Goal: Understand process/instructions: Learn about a topic

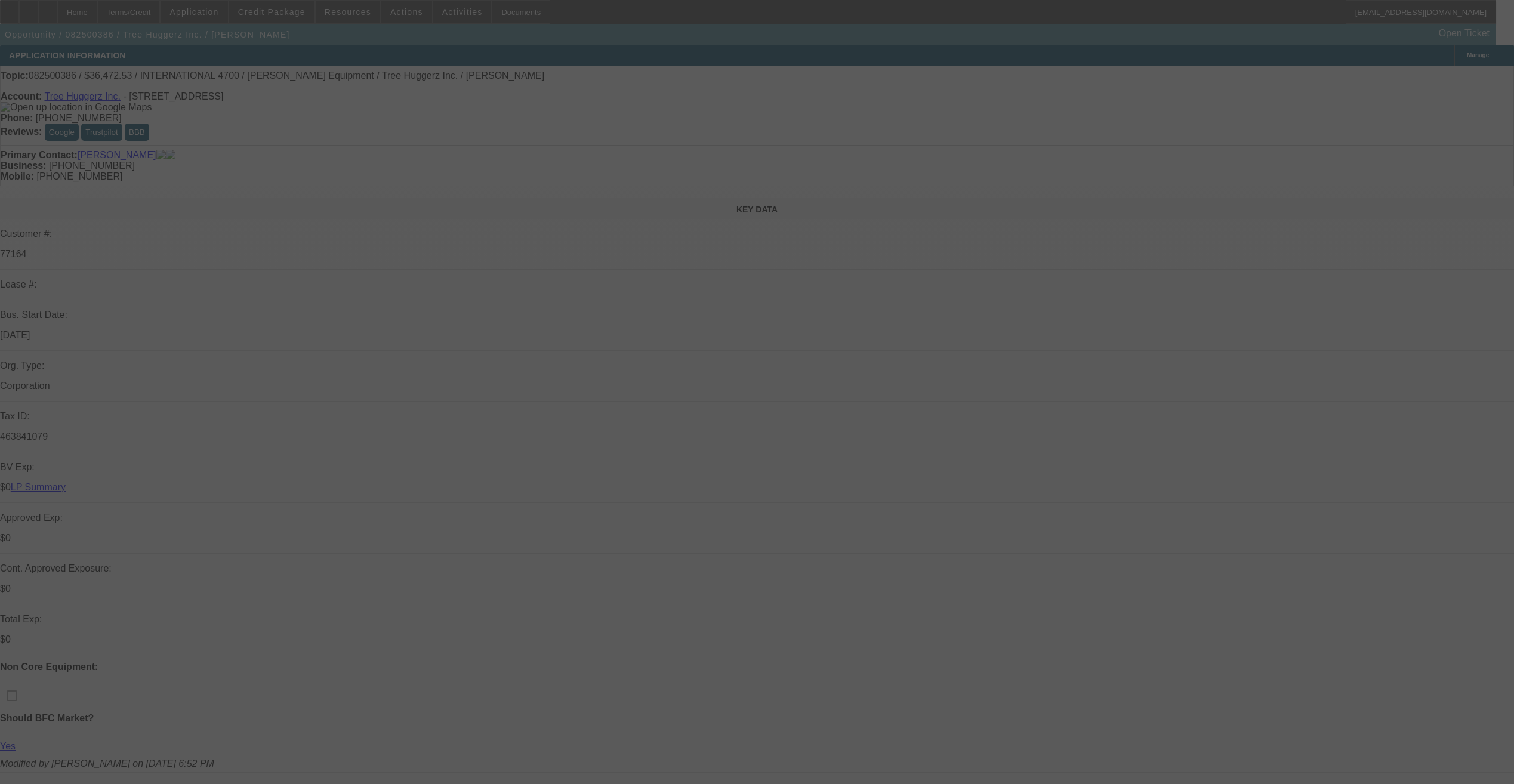
select select "0"
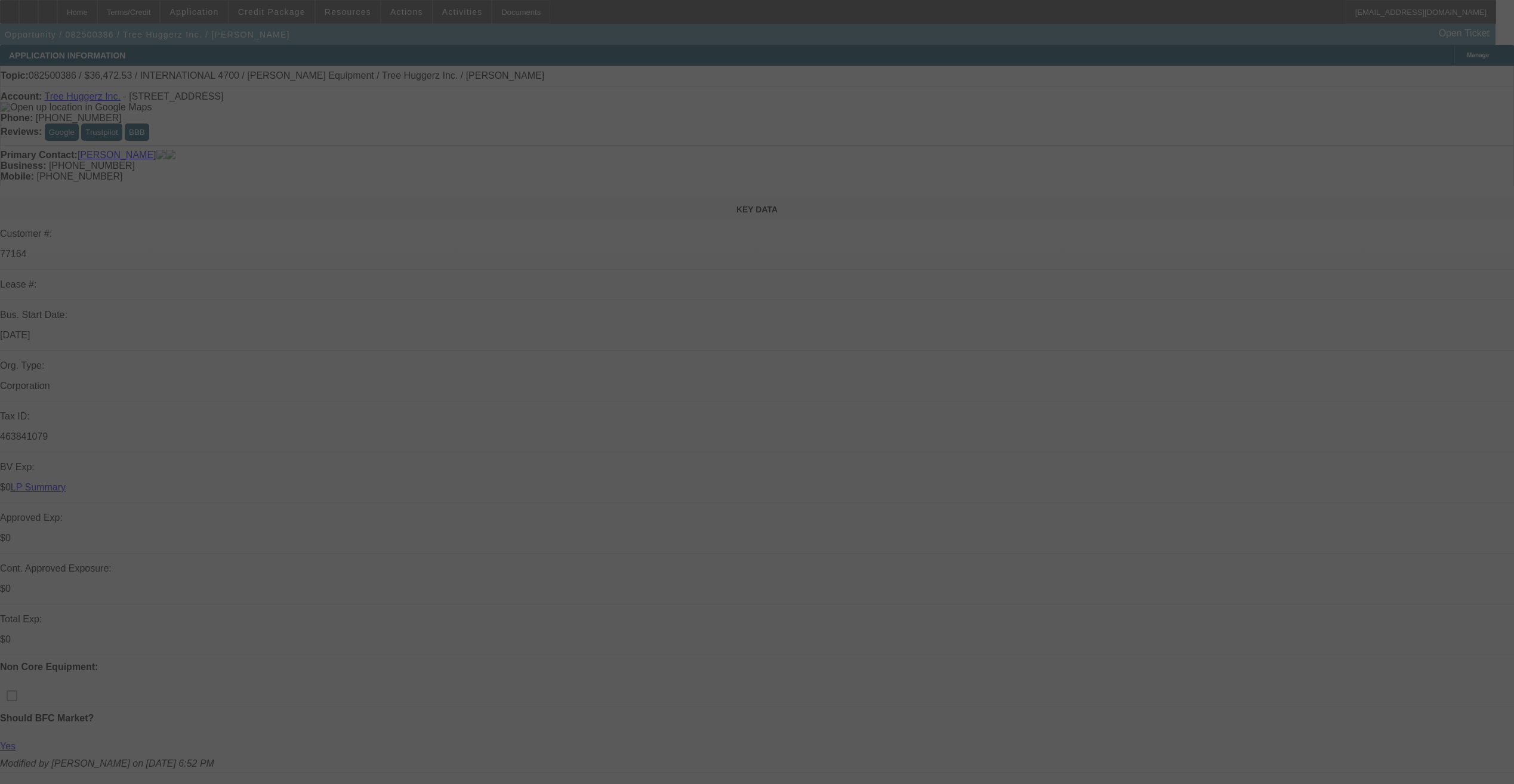
select select "0"
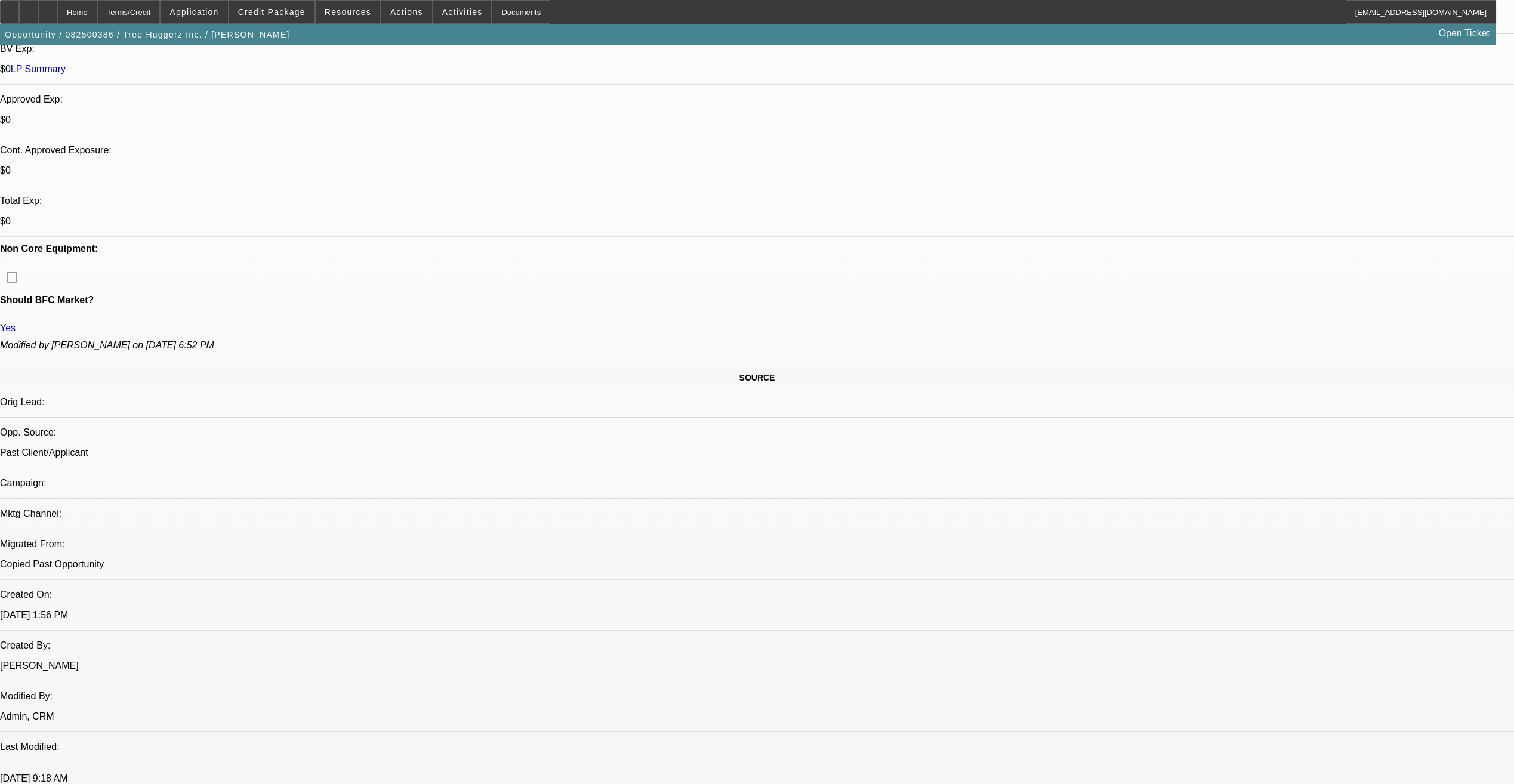
select select "1"
select select "6"
select select "1"
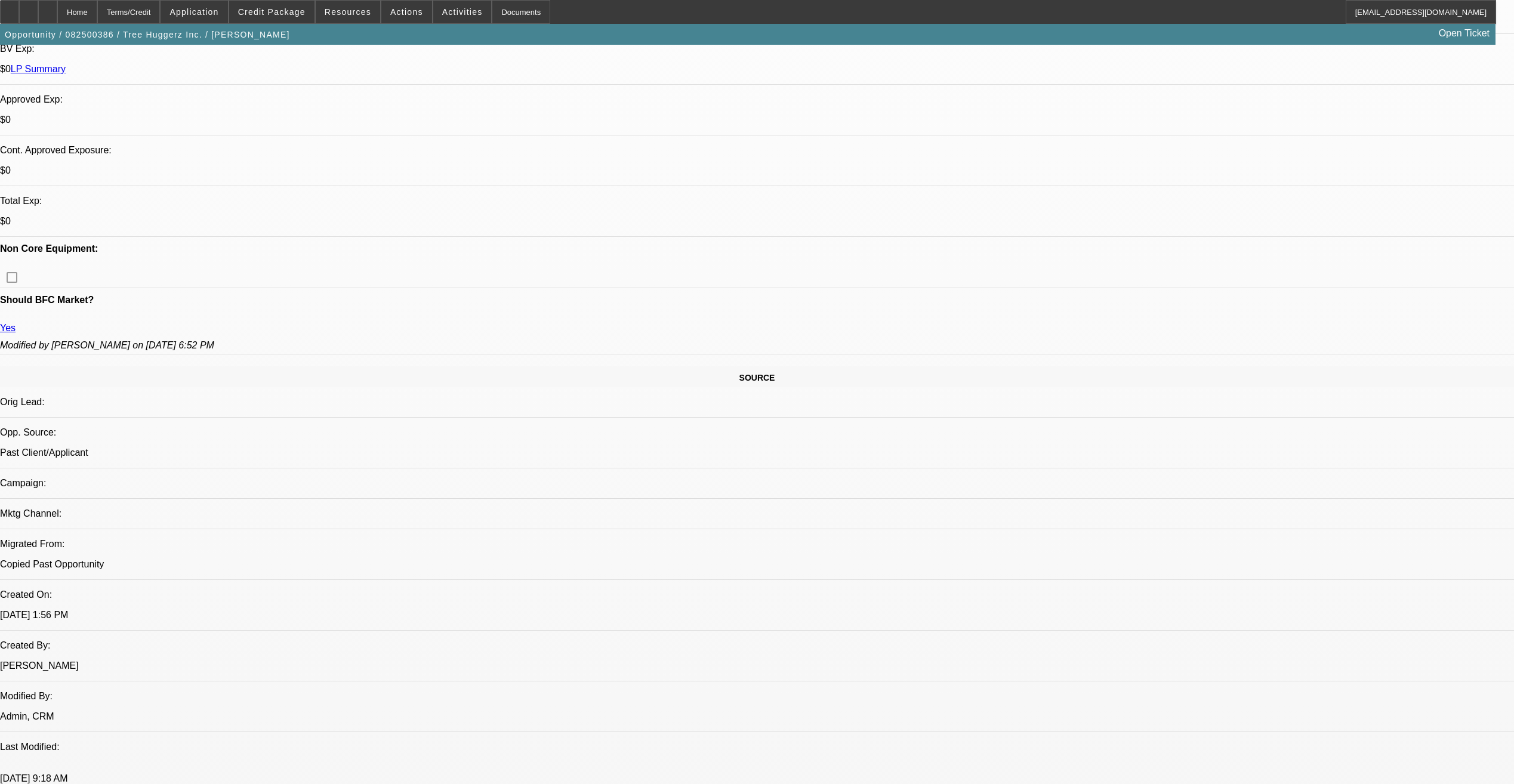
select select "6"
select select "1"
select select "6"
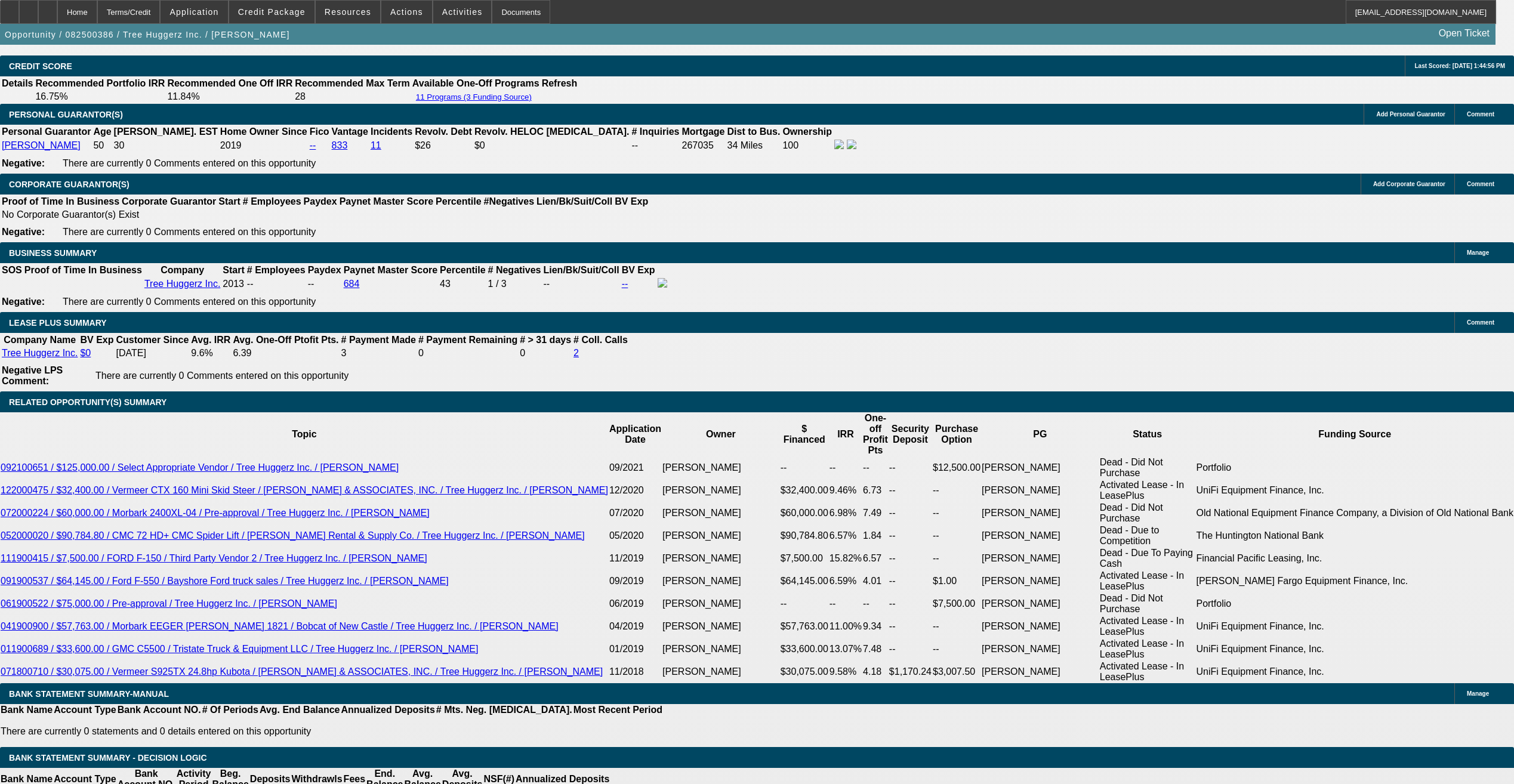
scroll to position [1850, 0]
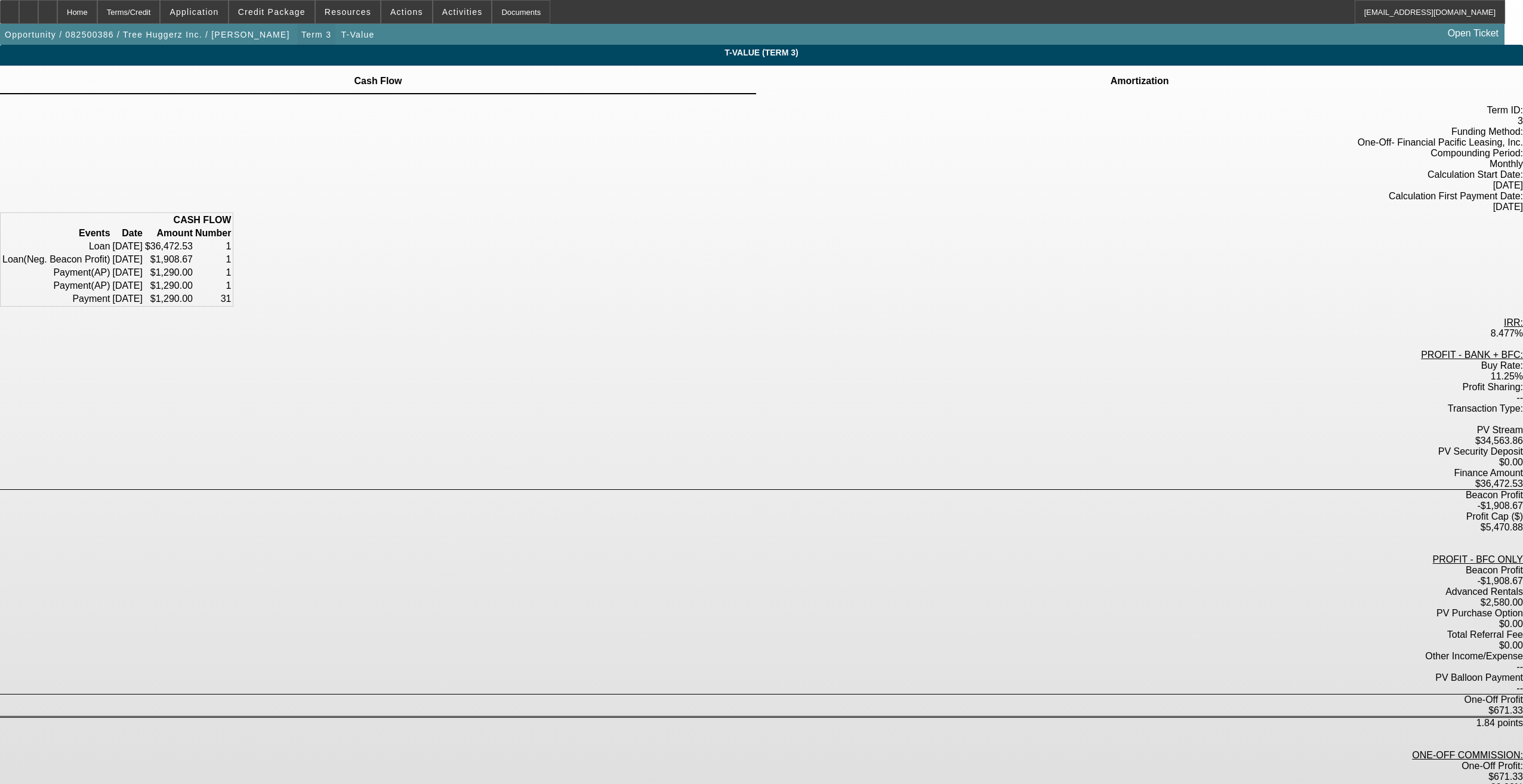
click at [297, 39] on span "button" at bounding box center [316, 34] width 38 height 29
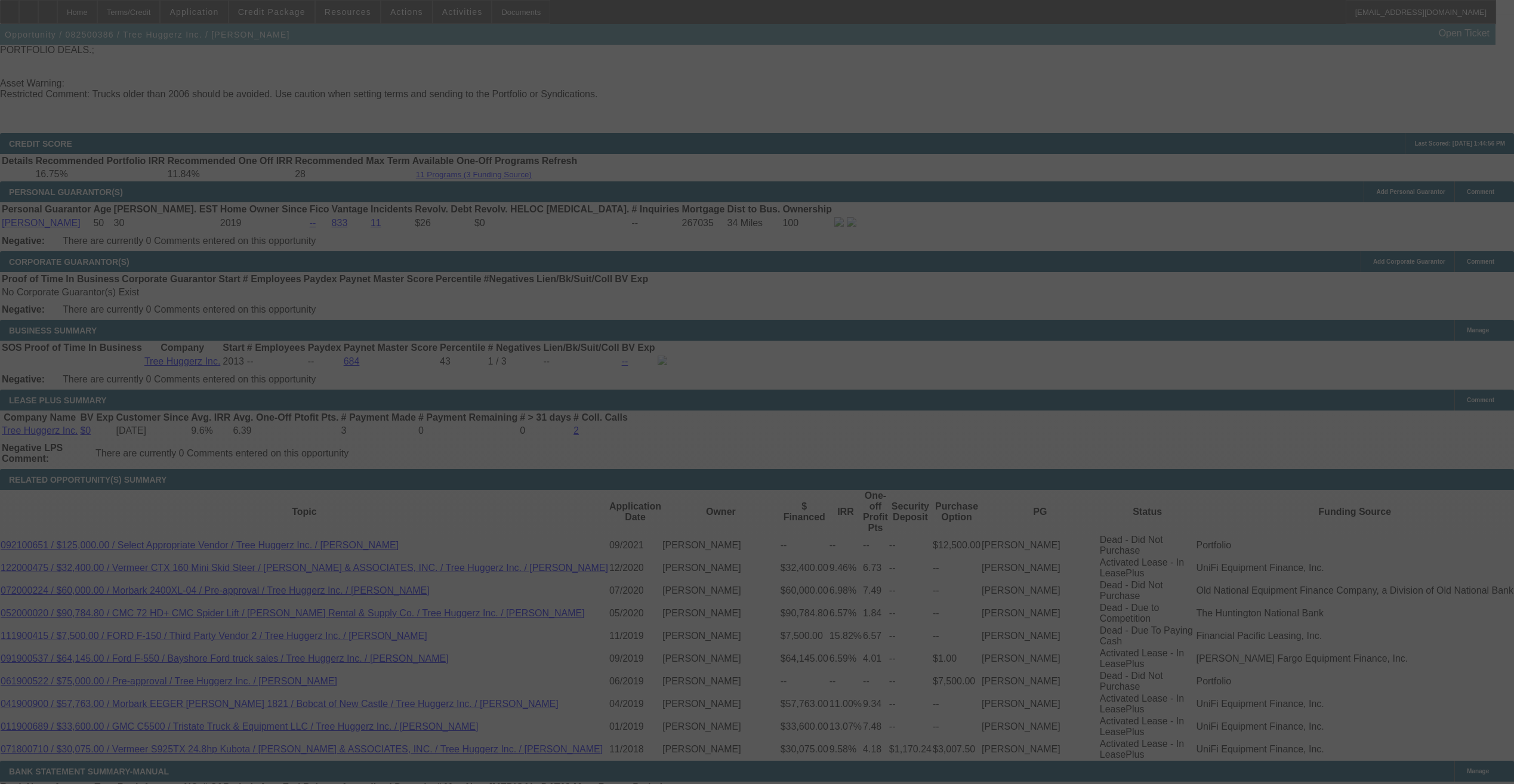
scroll to position [1788, 0]
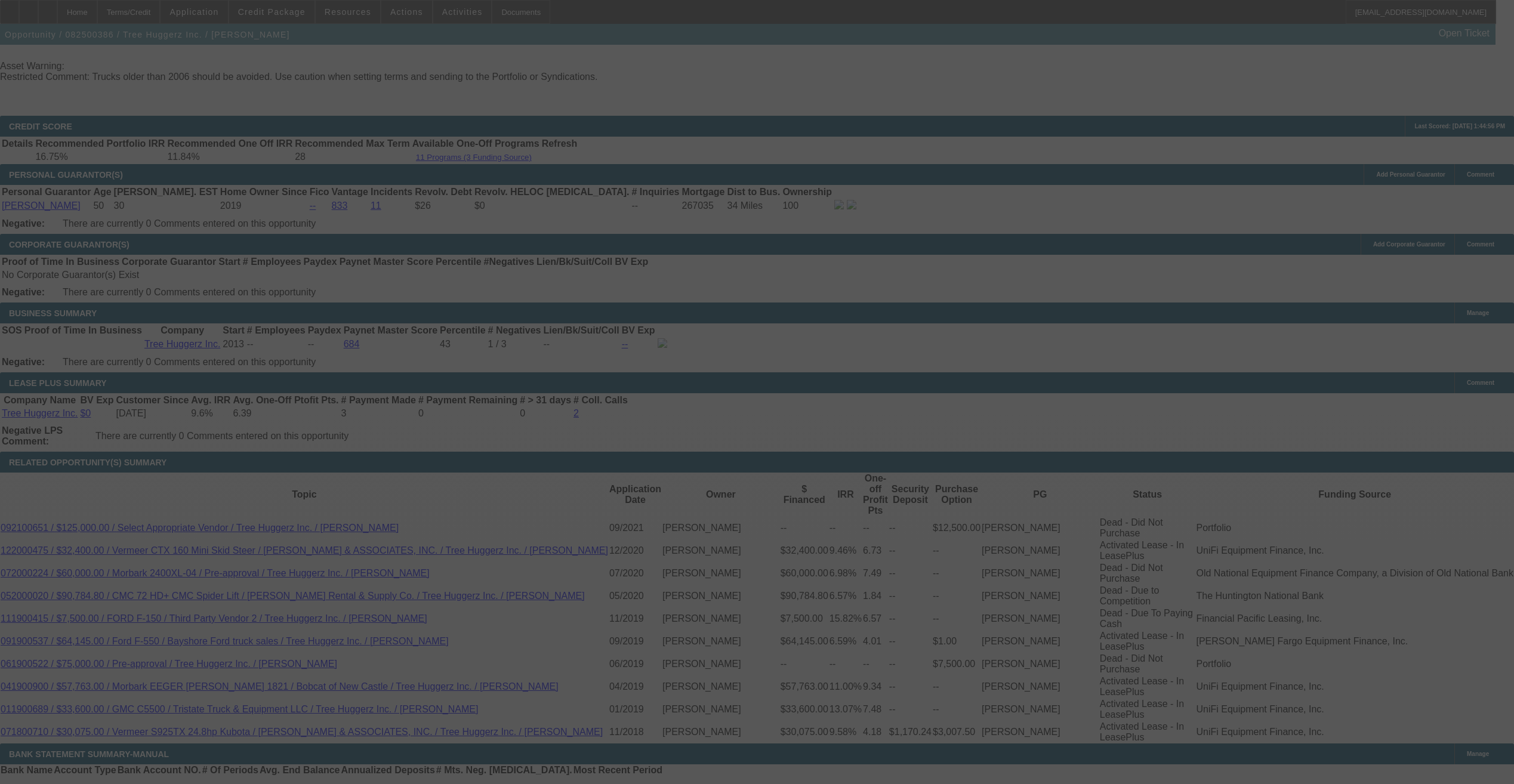
select select "0"
select select "6"
select select "0"
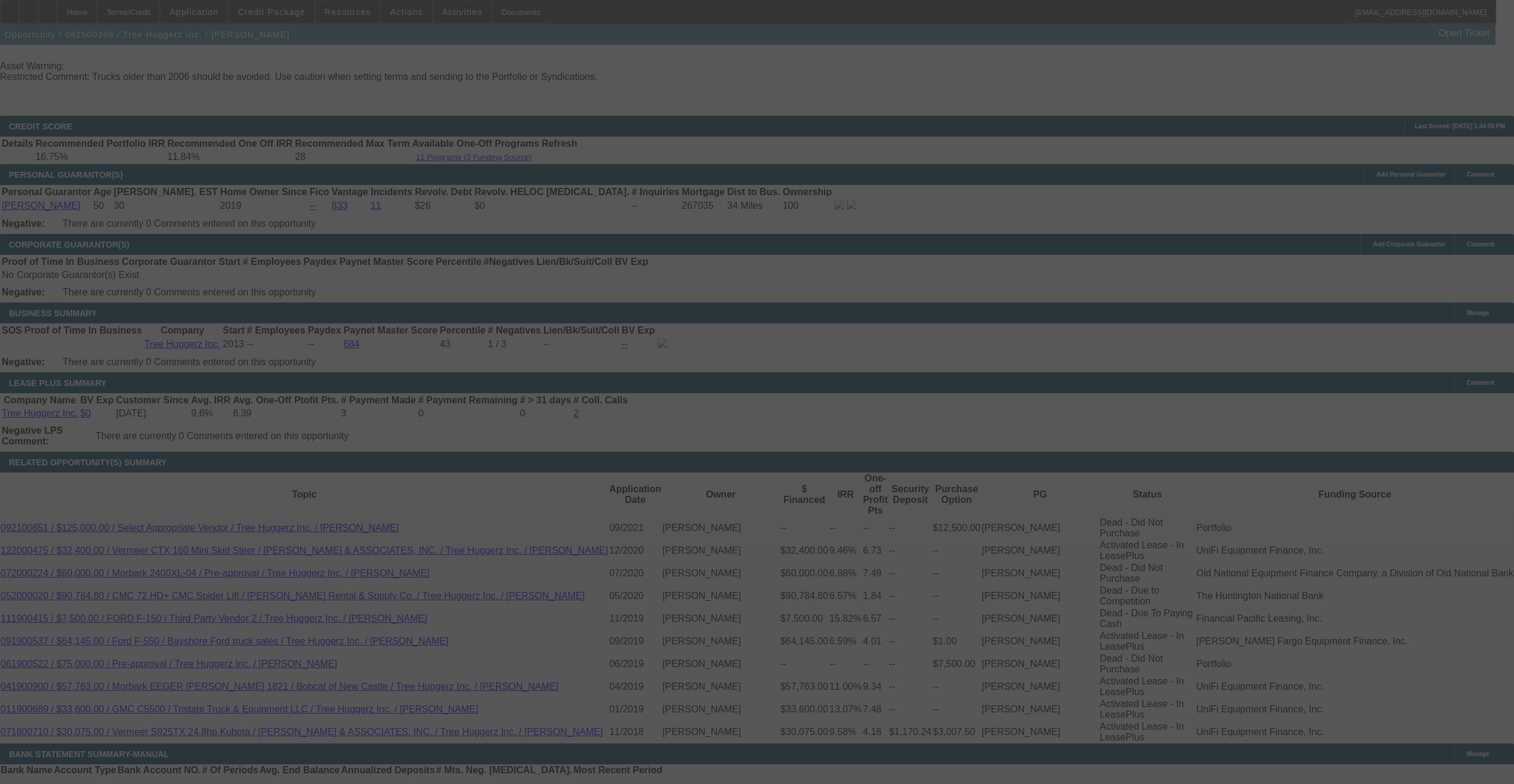
select select "0"
select select "6"
select select "0"
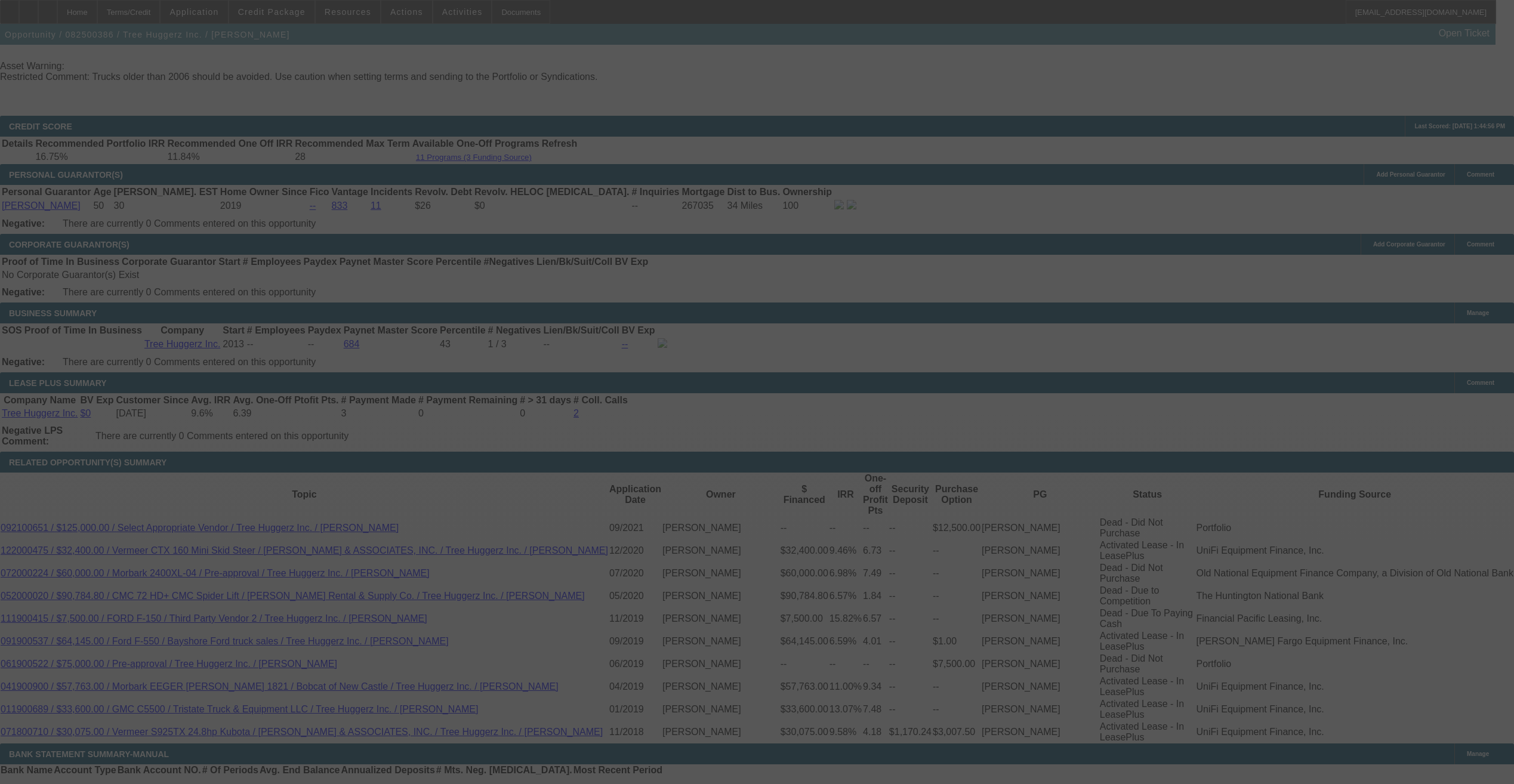
select select "0"
select select "6"
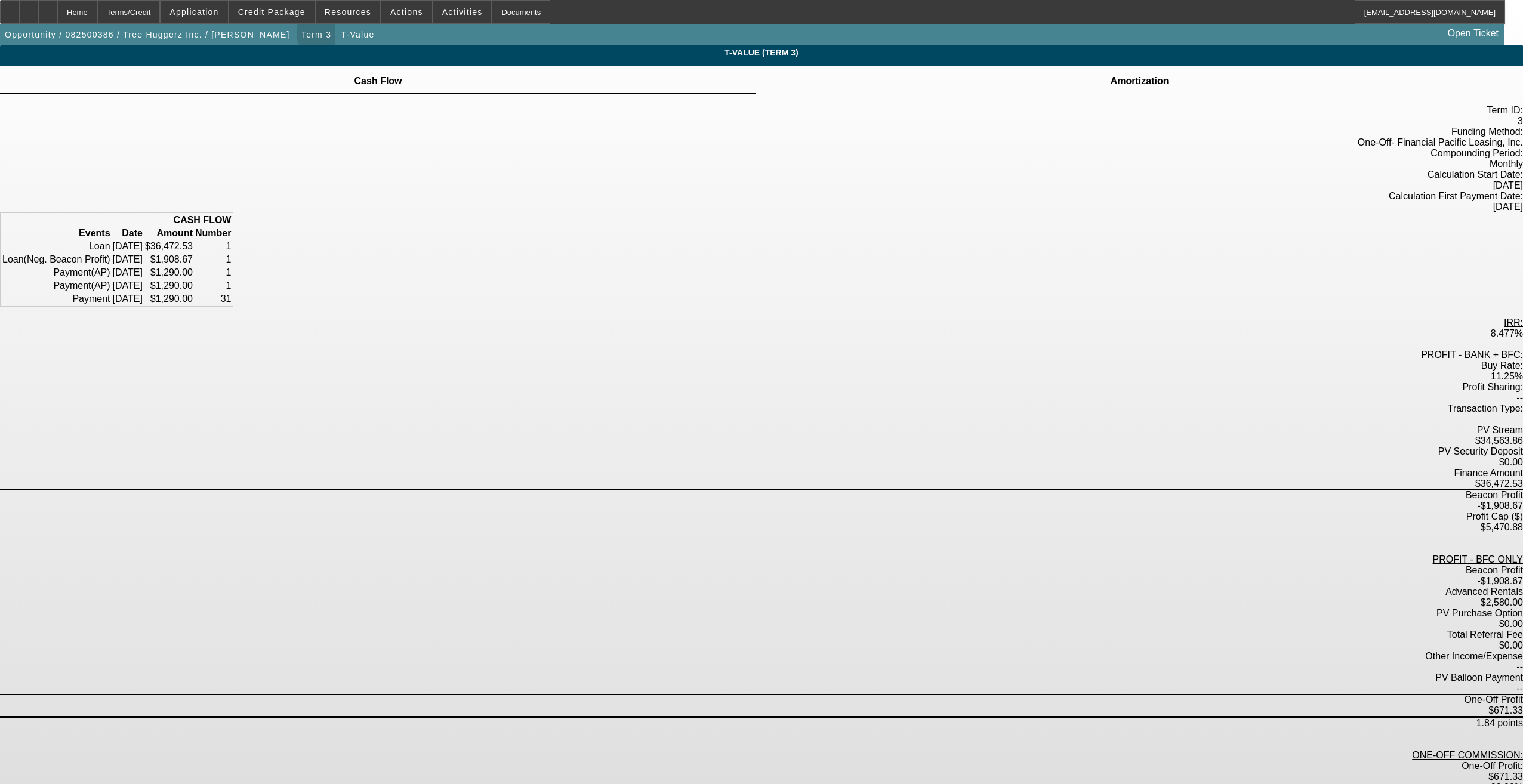
click at [297, 34] on span "button" at bounding box center [316, 34] width 38 height 29
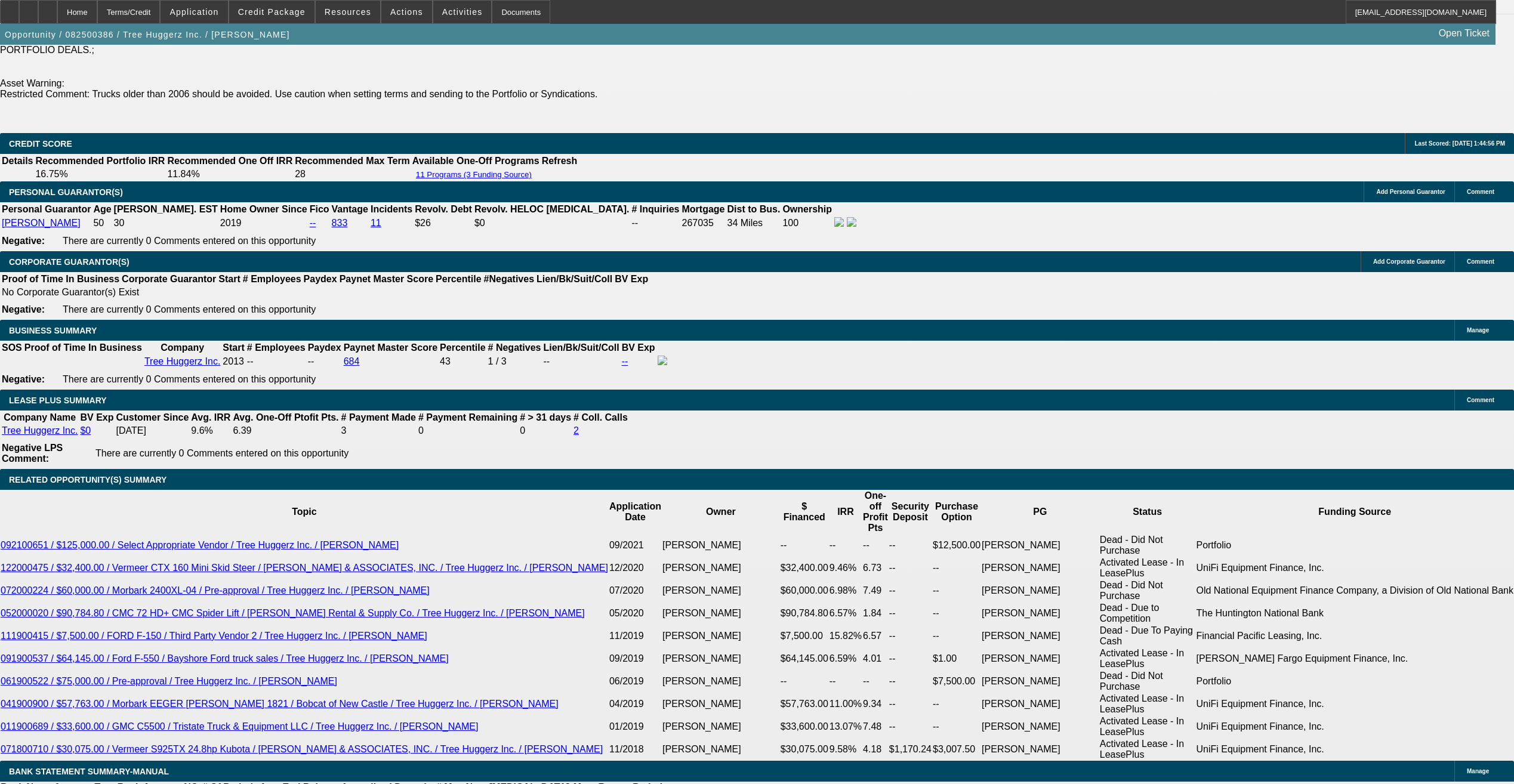
select select "0"
select select "6"
select select "0"
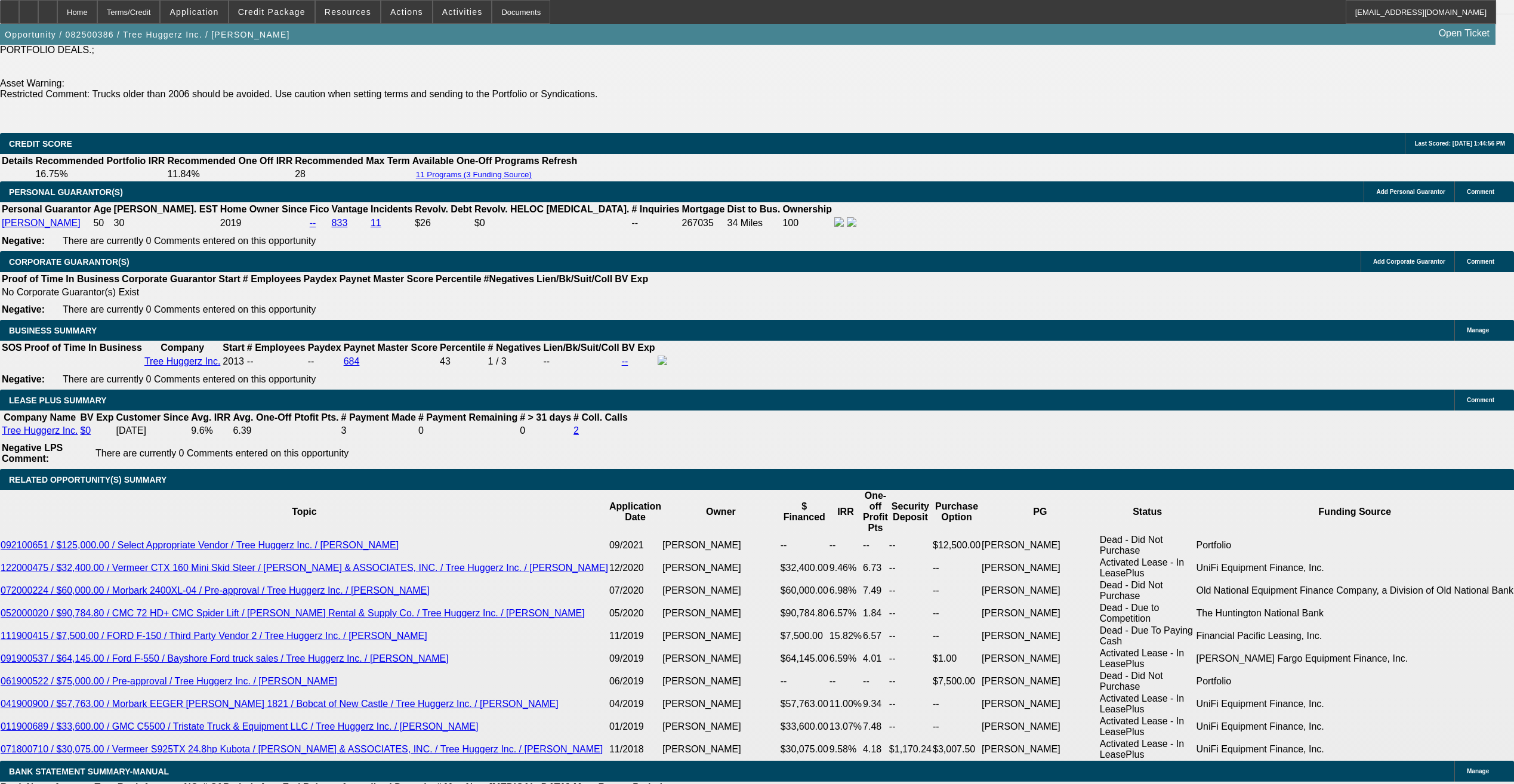
select select "0"
select select "6"
select select "0"
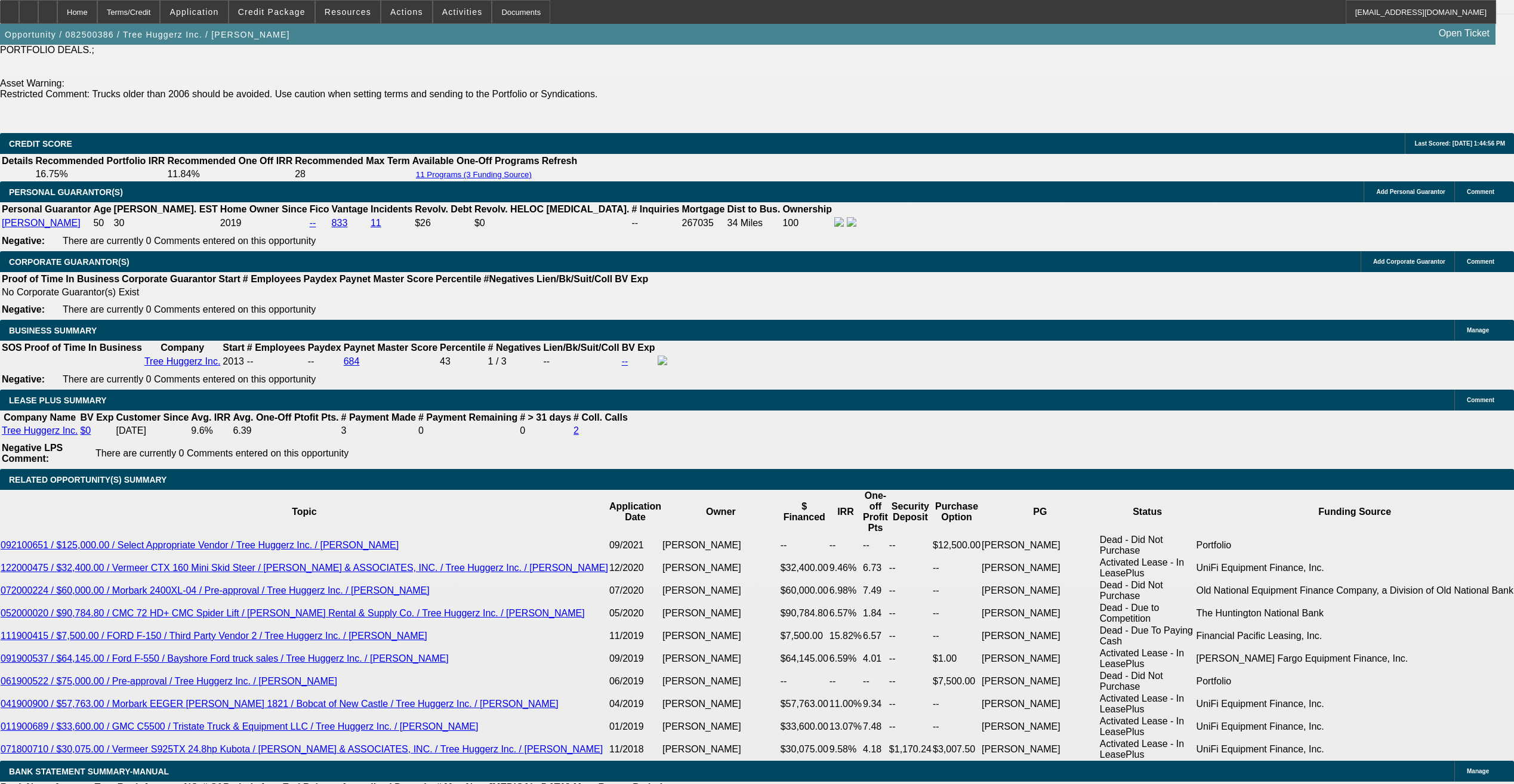
select select "0"
select select "6"
